Goal: Navigation & Orientation: Find specific page/section

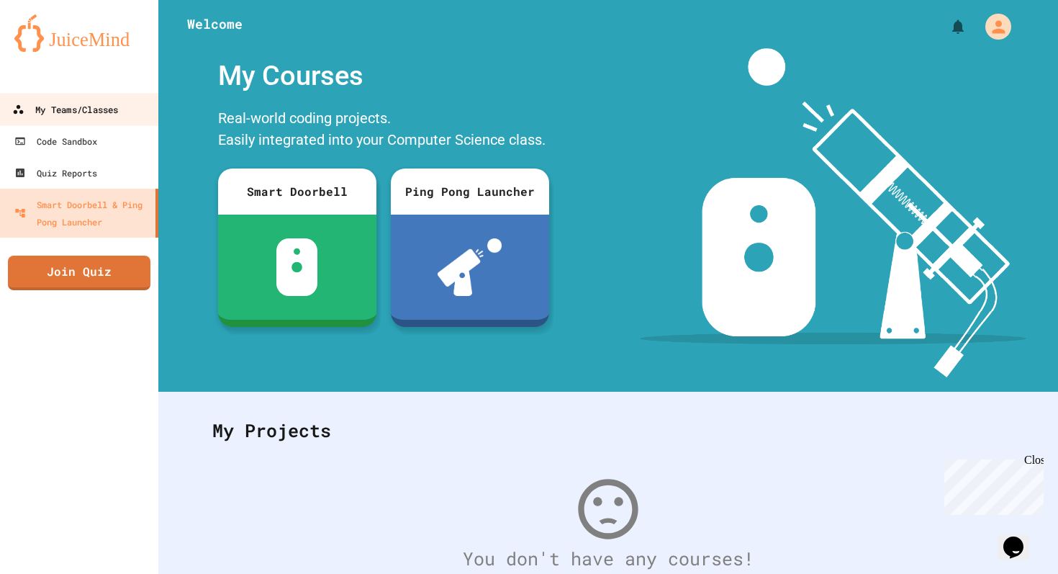
click at [28, 119] on link "My Teams/Classes" at bounding box center [79, 109] width 163 height 32
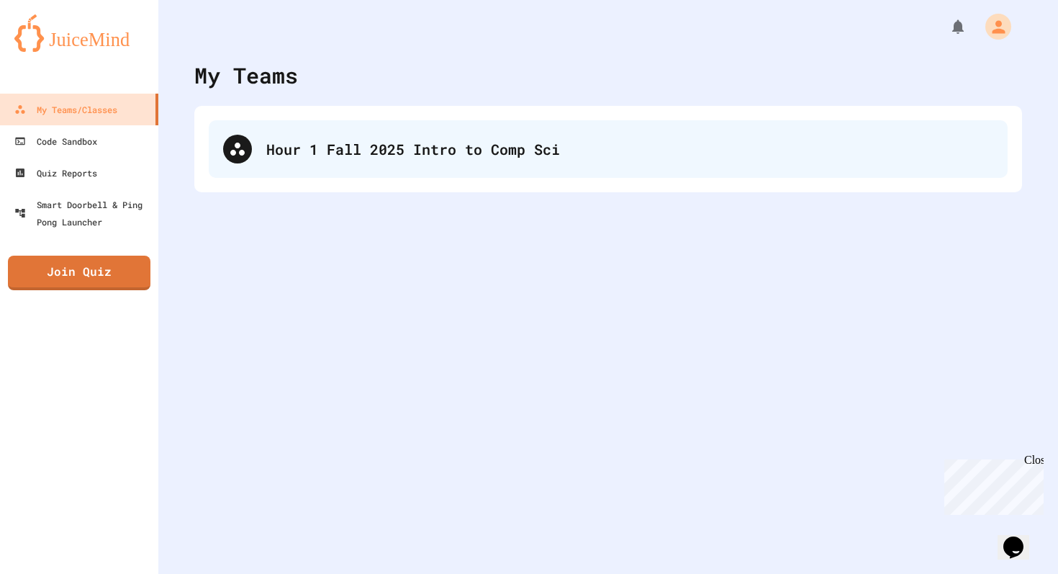
click at [831, 147] on div "Hour 1 Fall 2025 Intro to Comp Sci" at bounding box center [629, 149] width 727 height 22
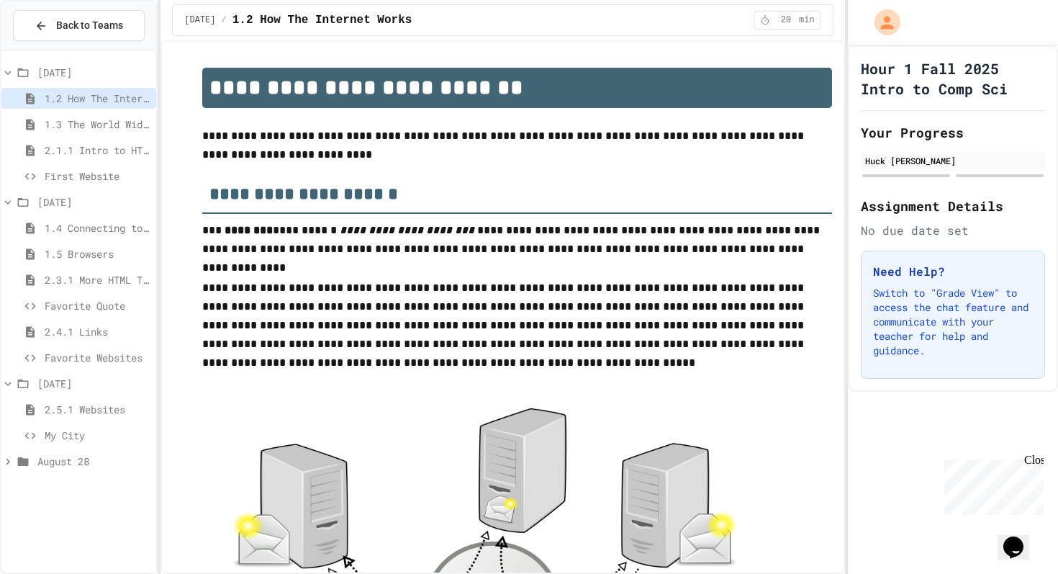
click at [83, 433] on span "My City" at bounding box center [98, 435] width 106 height 15
